Goal: Task Accomplishment & Management: Complete application form

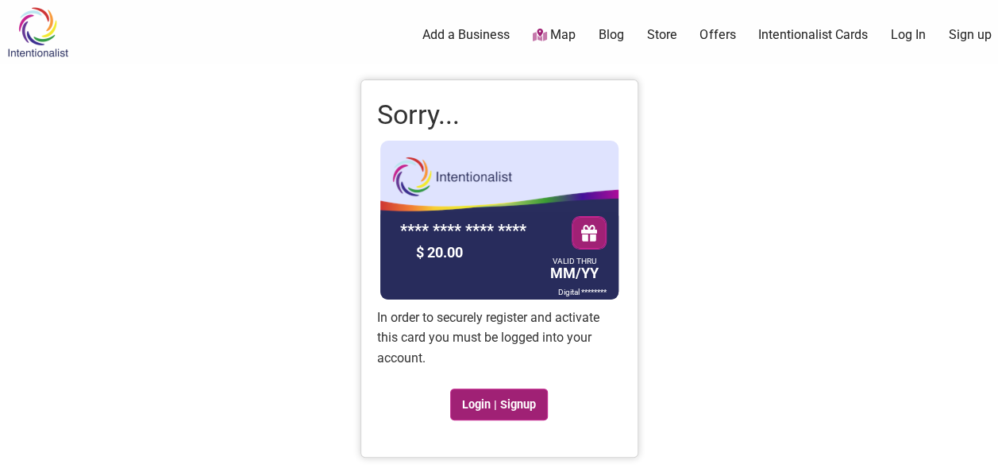
click at [510, 403] on link "Login | Signup" at bounding box center [499, 404] width 98 height 32
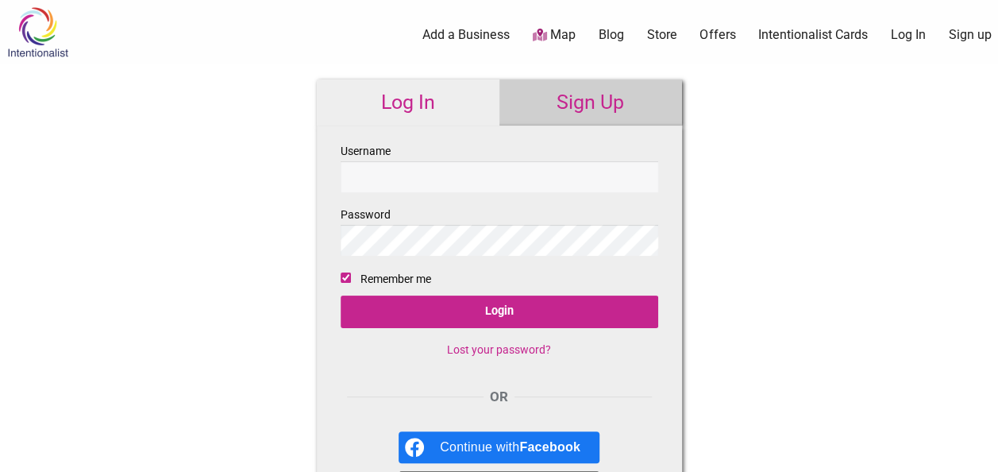
click at [569, 106] on link "Sign Up" at bounding box center [590, 102] width 183 height 46
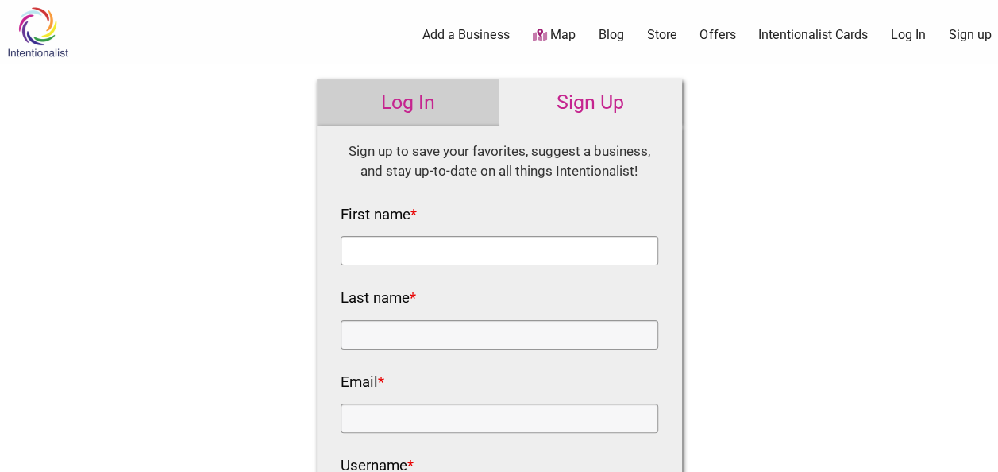
click at [392, 257] on input "First name *" at bounding box center [500, 250] width 318 height 29
type input "Jaymes"
type input "Taylor"
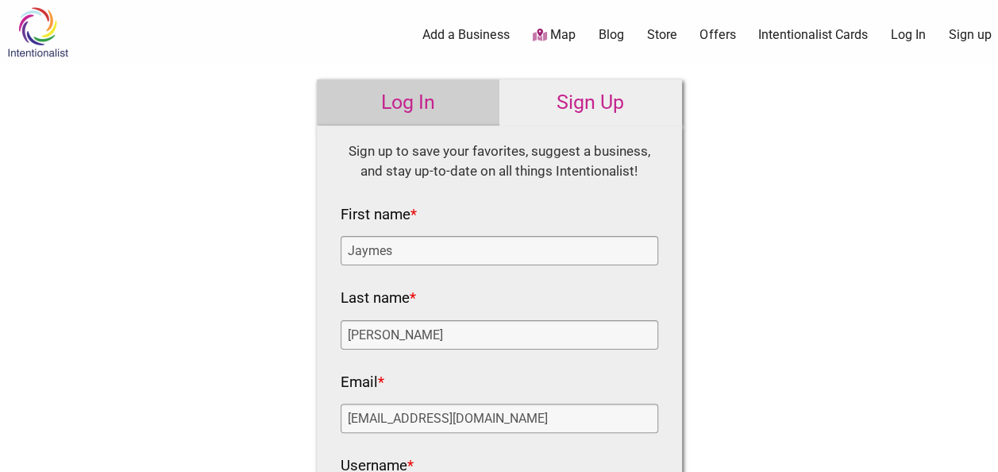
scroll to position [265, 0]
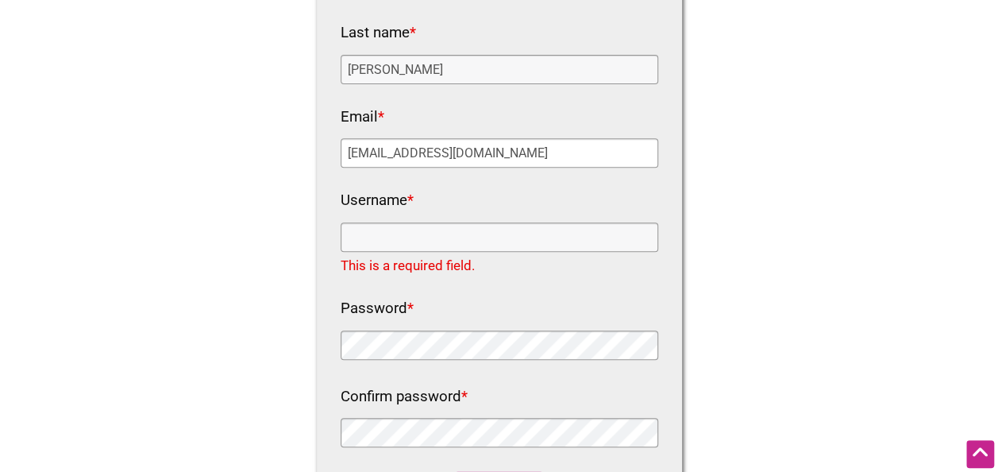
type input "mx.klariss@gmail.com"
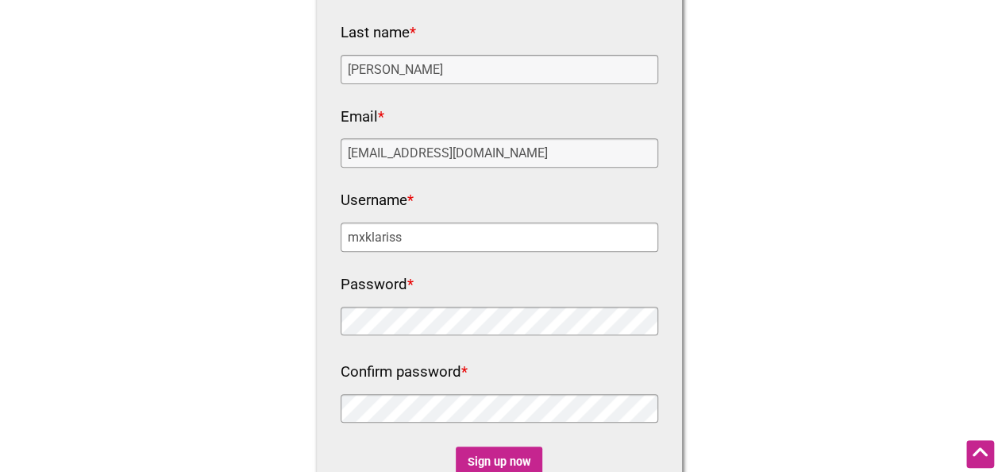
type input "mxklariss"
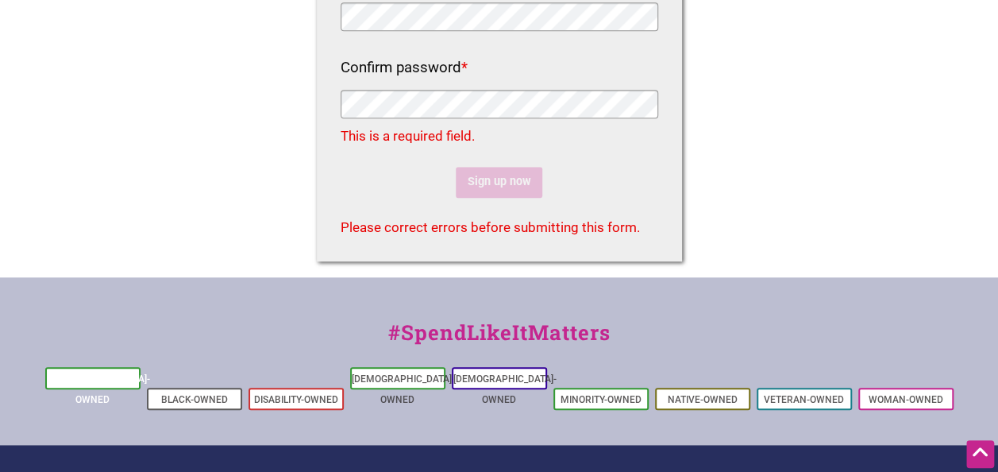
scroll to position [566, 0]
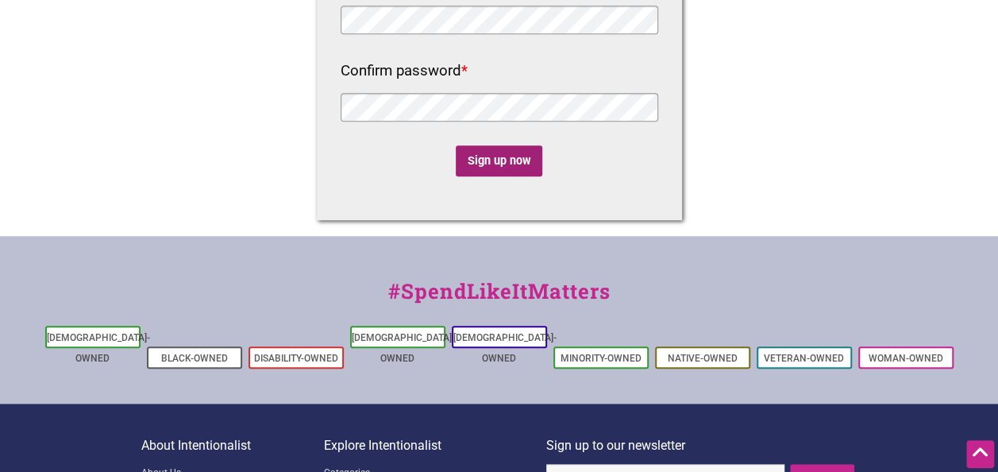
click at [500, 151] on input "Sign up now" at bounding box center [499, 160] width 87 height 31
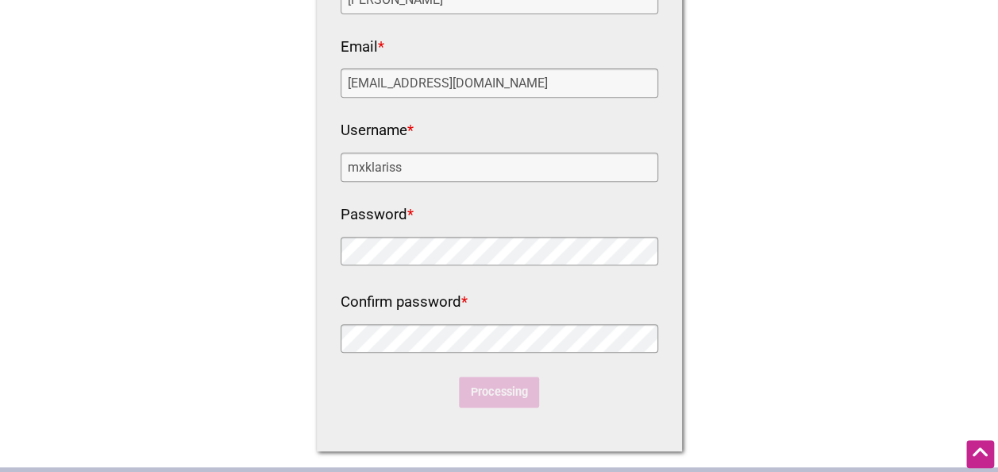
scroll to position [0, 0]
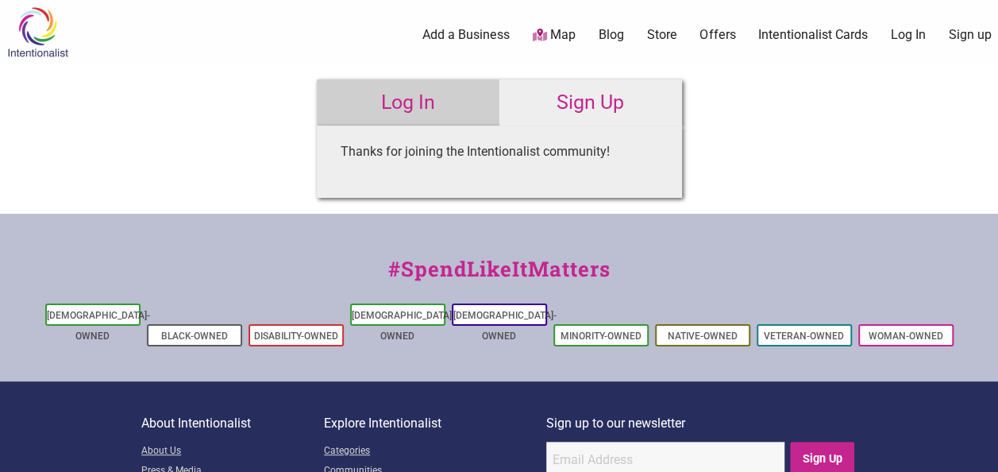
type input "mxklariss"
click at [388, 104] on link "Log In" at bounding box center [408, 102] width 183 height 46
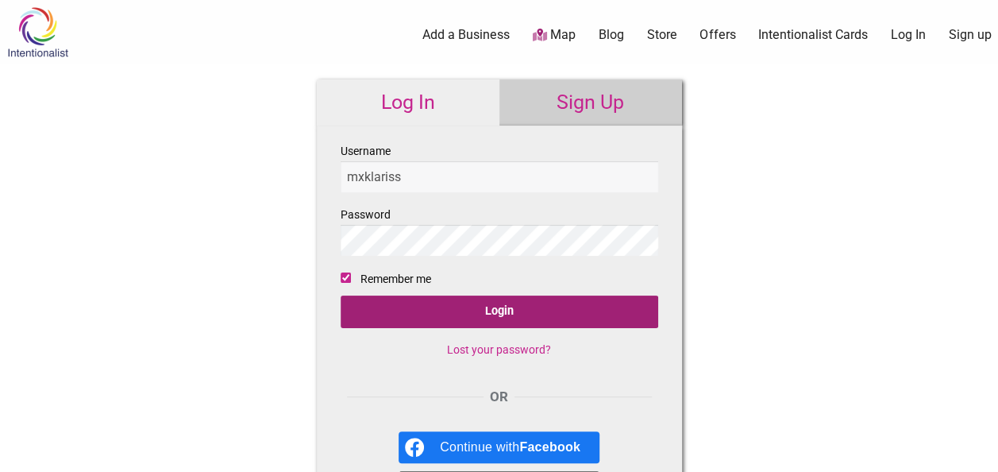
click at [457, 303] on input "Login" at bounding box center [500, 311] width 318 height 33
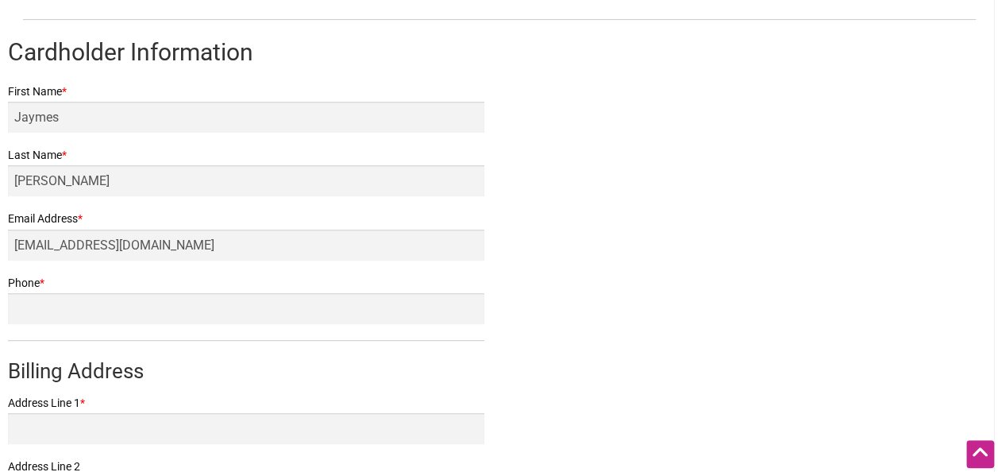
scroll to position [297, 0]
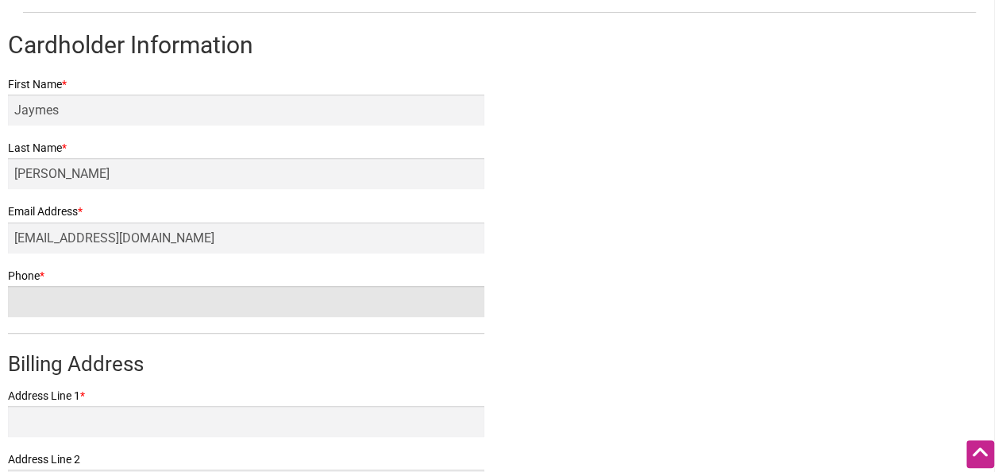
click at [334, 292] on input "Phone *" at bounding box center [246, 301] width 476 height 31
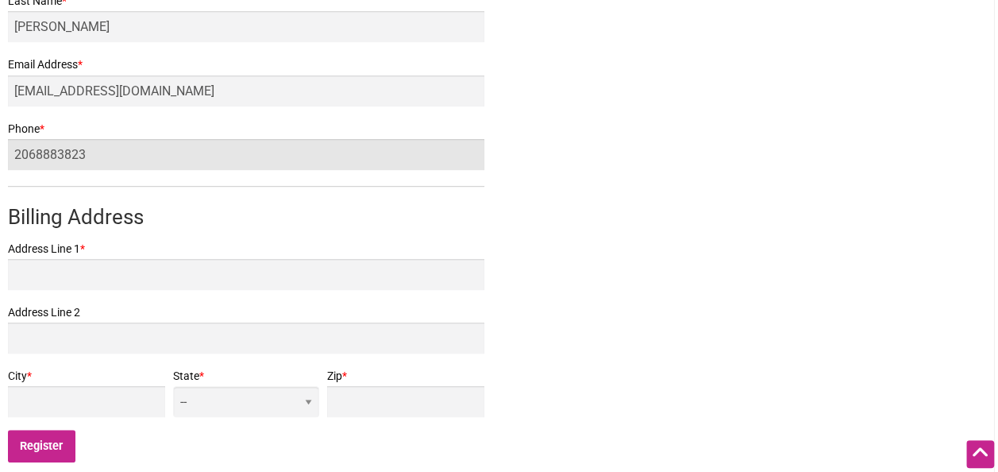
scroll to position [445, 0]
type input "2068883823"
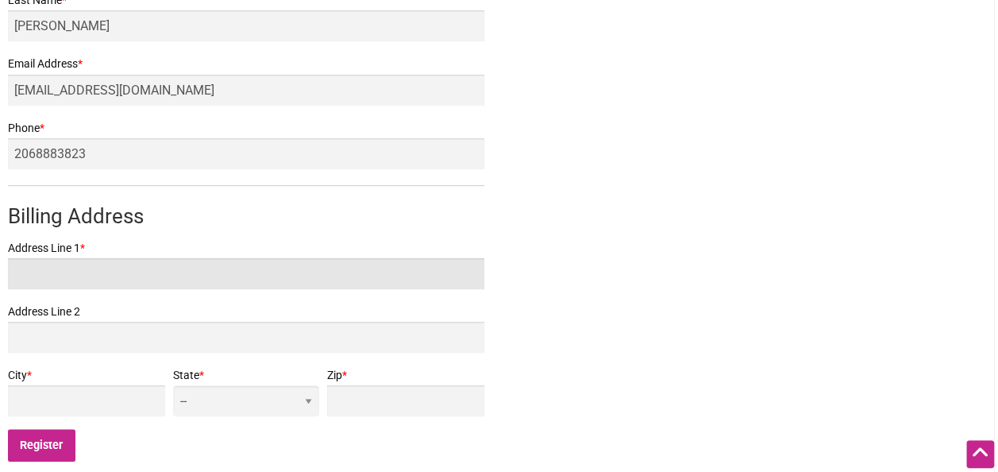
click at [245, 286] on input "Address Line 1 *" at bounding box center [246, 273] width 476 height 31
type input "[STREET_ADDRESS]"
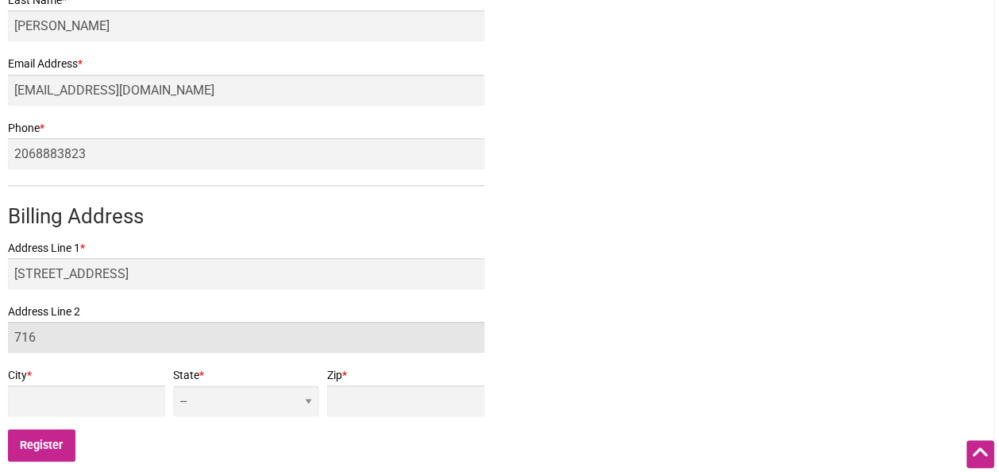
type input "716"
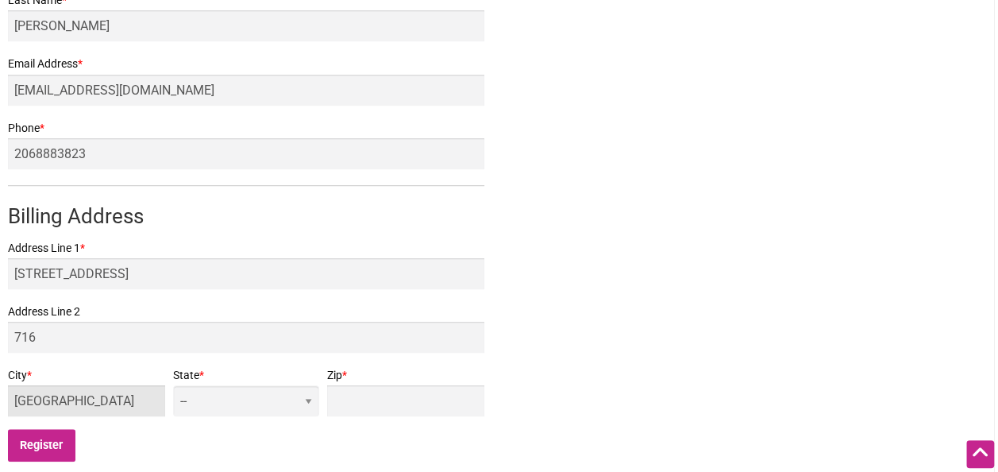
type input "[GEOGRAPHIC_DATA]"
select select "WA"
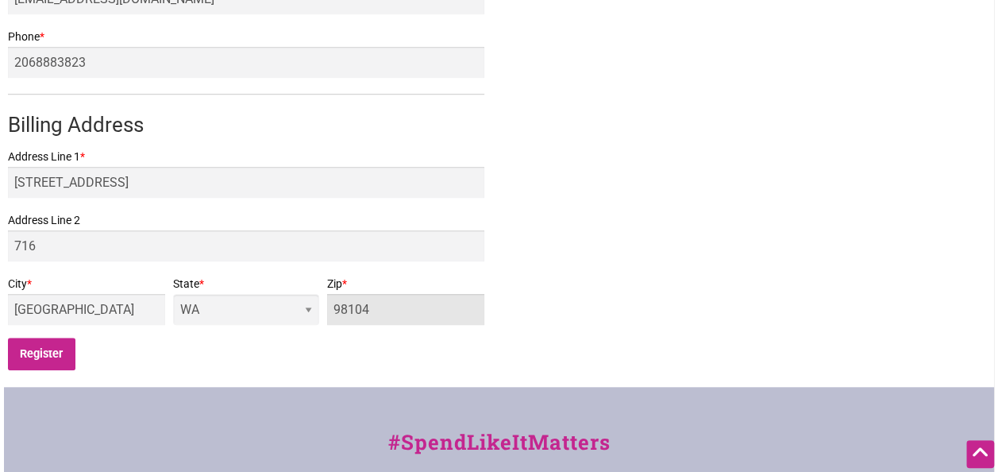
scroll to position [537, 0]
type input "98104"
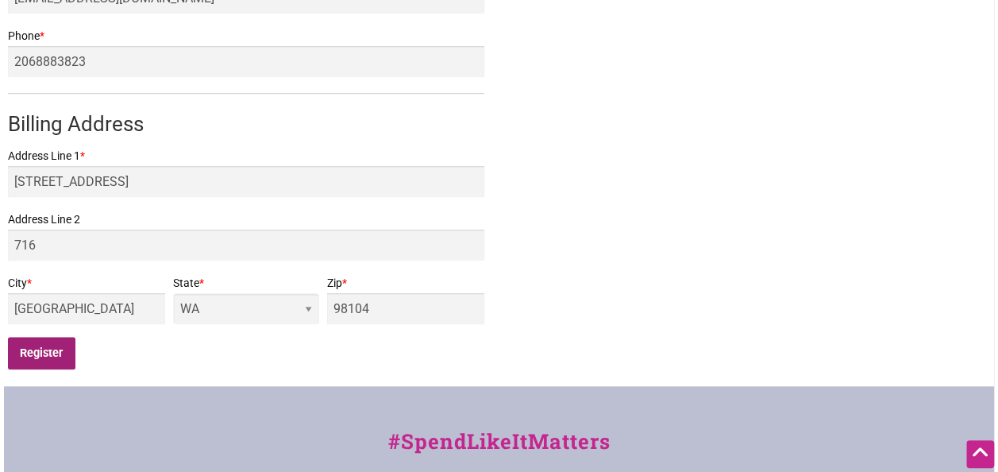
click at [40, 345] on input "Register" at bounding box center [41, 353] width 67 height 33
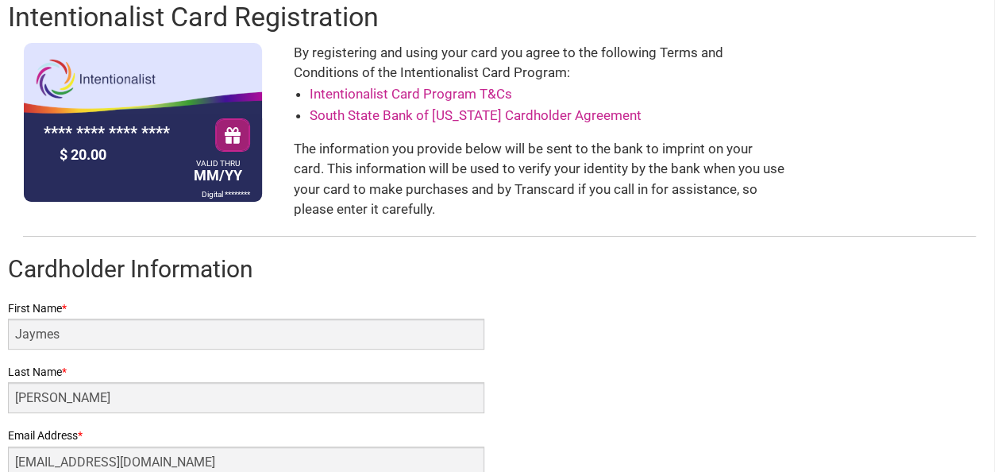
scroll to position [72, 0]
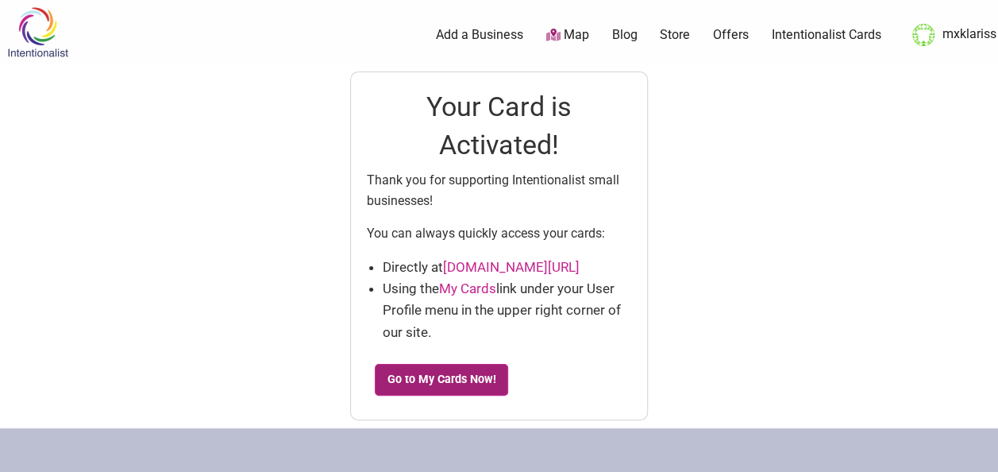
click at [461, 370] on link "Go to My Cards Now!" at bounding box center [441, 380] width 133 height 32
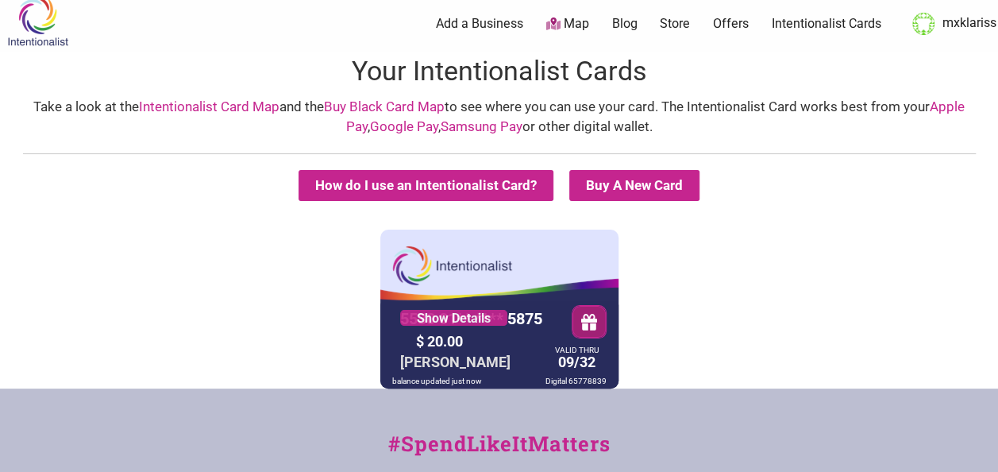
scroll to position [12, 0]
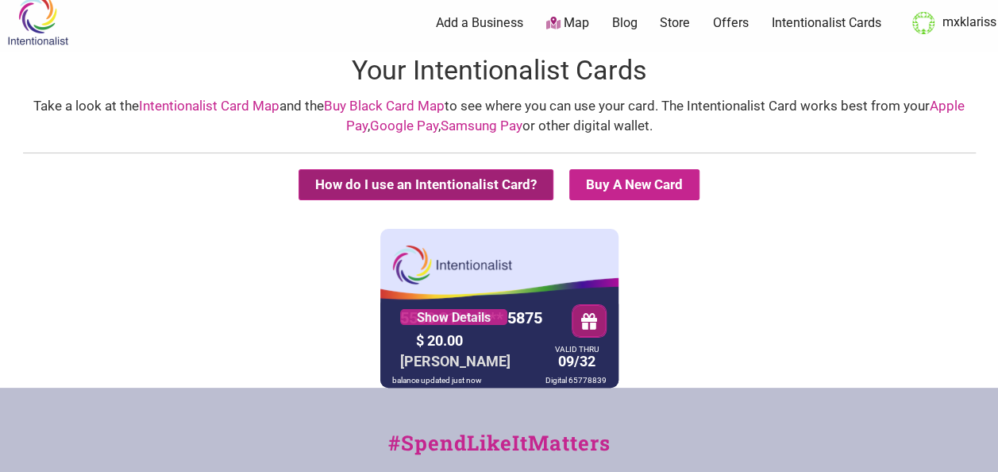
click at [453, 181] on button "How do I use an Intentionalist Card?" at bounding box center [426, 184] width 255 height 31
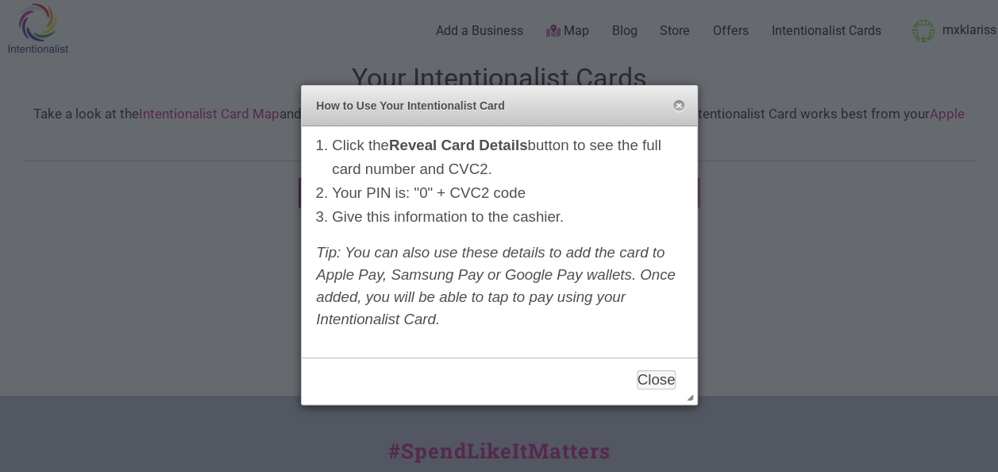
scroll to position [0, 0]
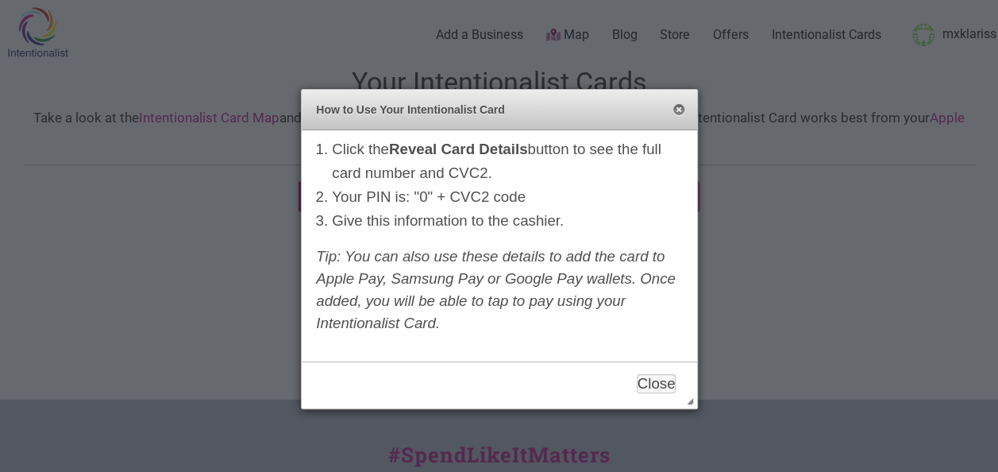
click at [684, 110] on button "Close" at bounding box center [679, 110] width 13 height 13
